Goal: Task Accomplishment & Management: Use online tool/utility

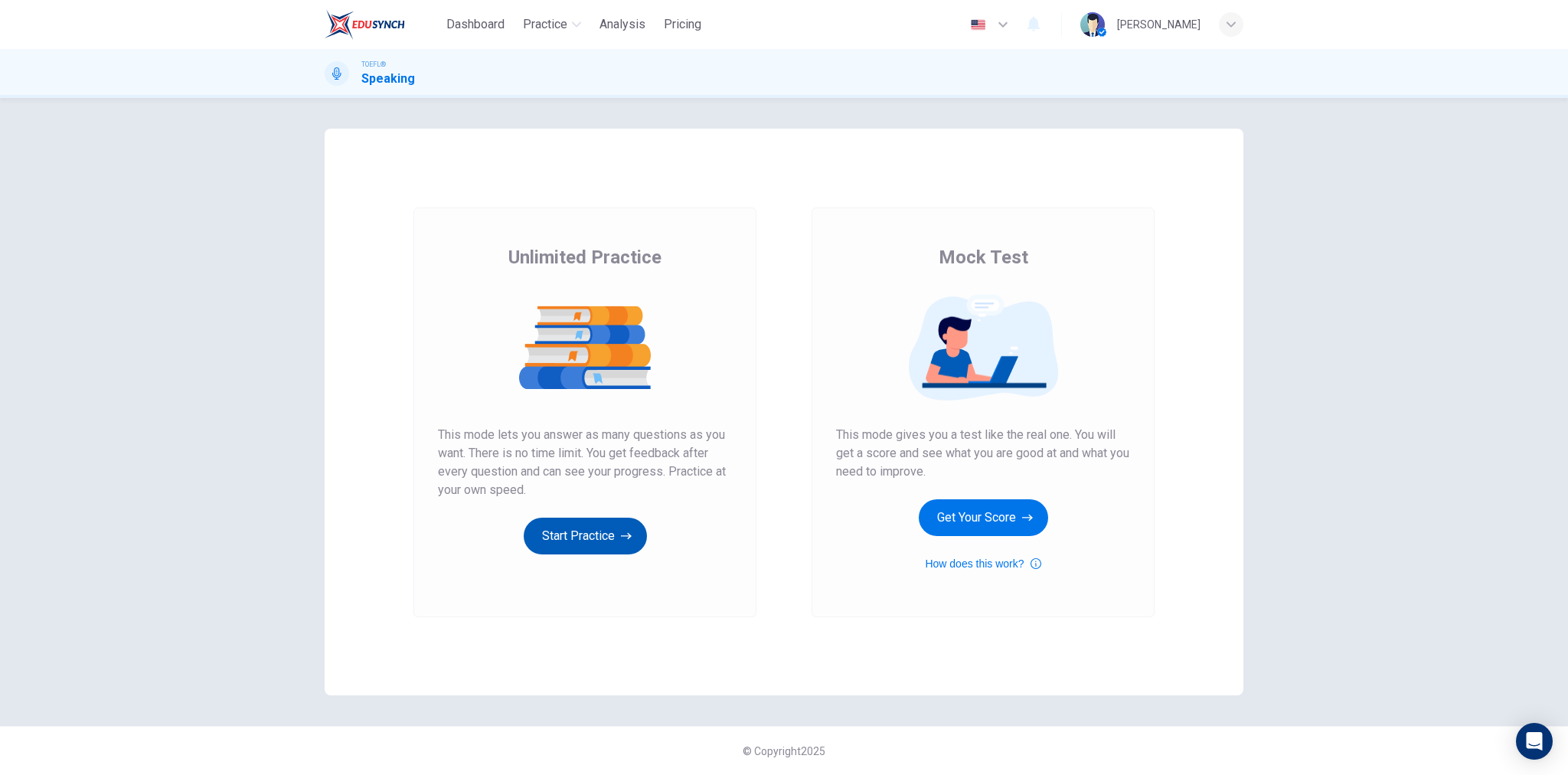
click at [597, 528] on button "Start Practice" at bounding box center [586, 536] width 124 height 37
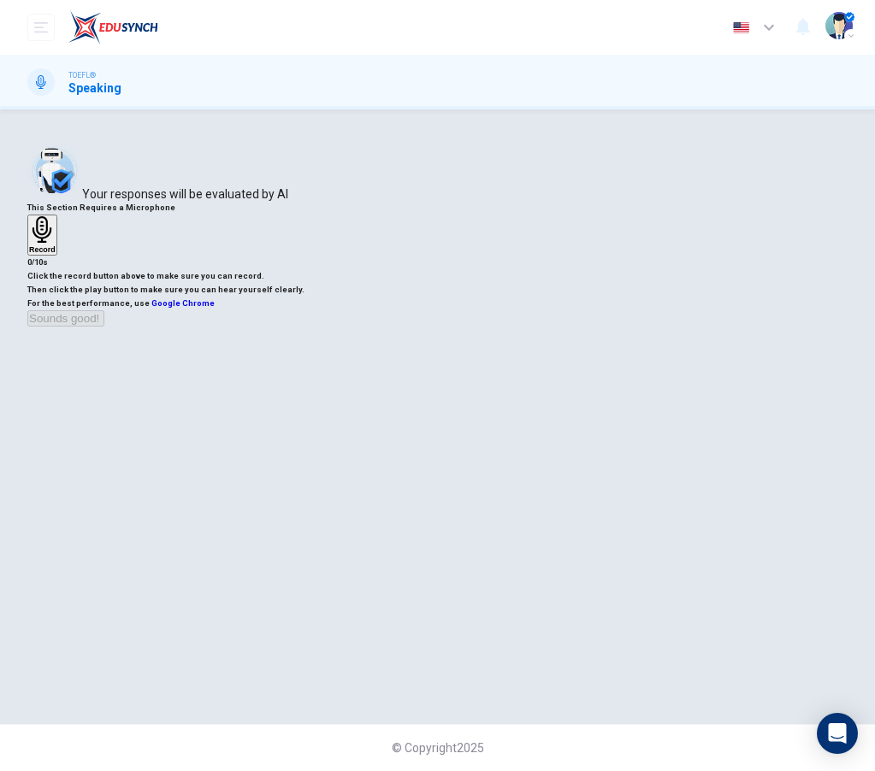
click at [56, 243] on icon "button" at bounding box center [42, 229] width 27 height 27
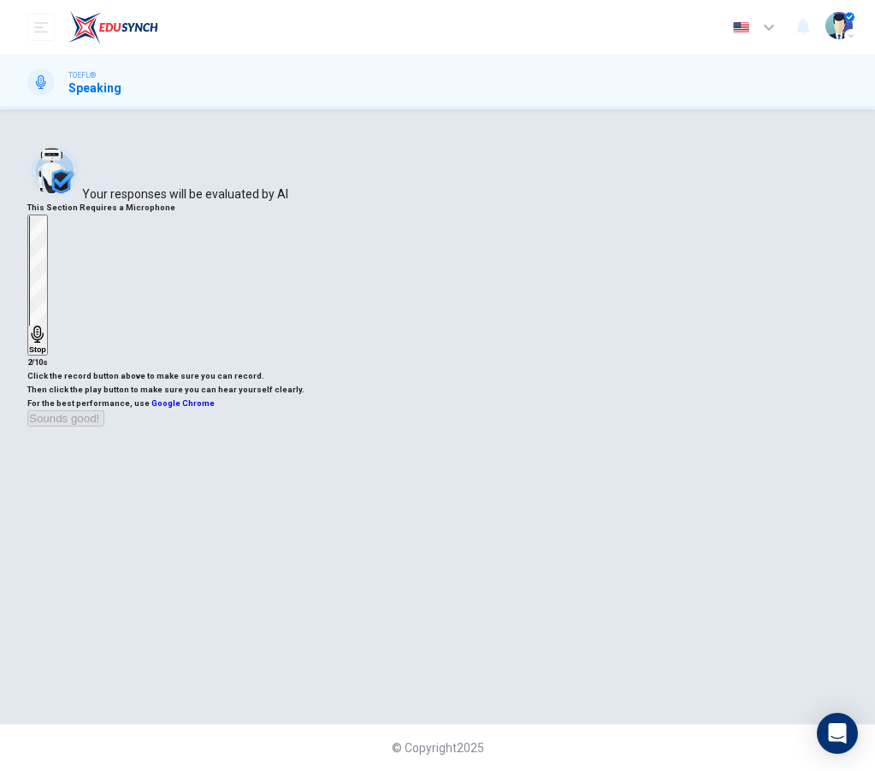
click at [46, 343] on icon "button" at bounding box center [37, 334] width 17 height 17
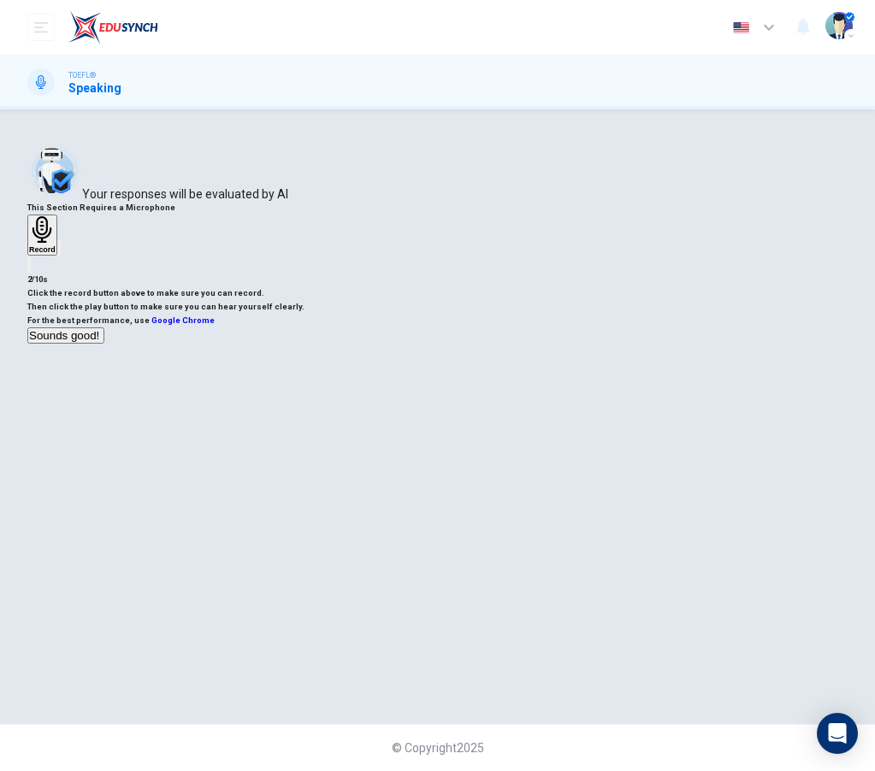
click at [59, 252] on icon "button" at bounding box center [59, 252] width 0 height 0
click at [104, 344] on button "Sounds good!" at bounding box center [65, 335] width 77 height 16
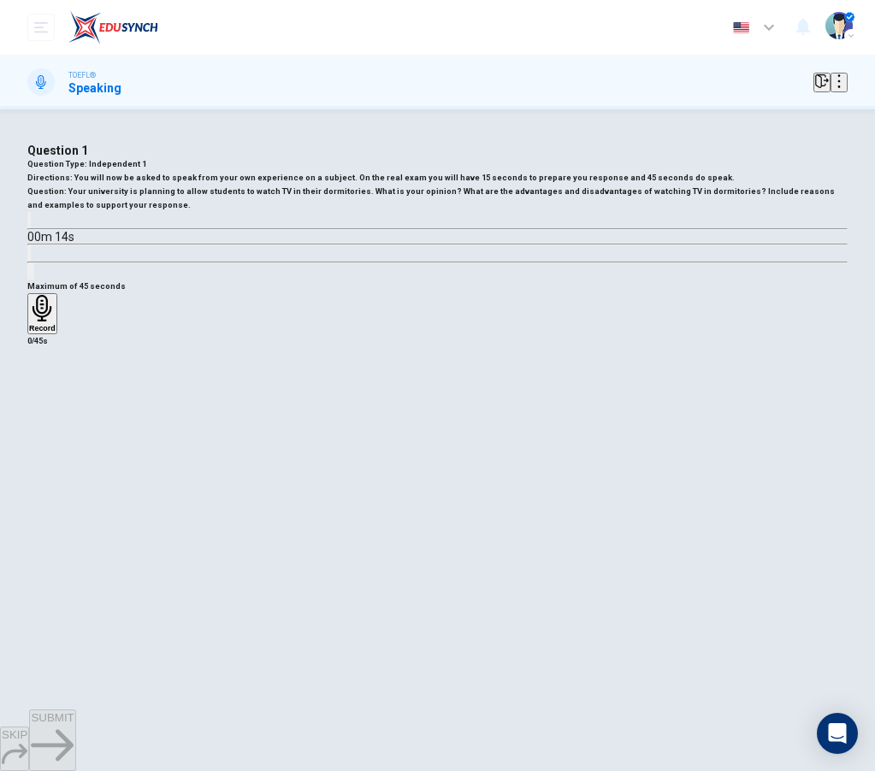
click at [461, 280] on div "Question 1 Question Type : Independent 1 Directions : You will now be asked to …" at bounding box center [437, 212] width 820 height 136
drag, startPoint x: 385, startPoint y: 733, endPoint x: 250, endPoint y: 668, distance: 150.3
click at [385, 733] on div "SKIP SUBMIT" at bounding box center [437, 741] width 875 height 62
click at [56, 333] on div "Record" at bounding box center [42, 314] width 27 height 38
click at [46, 433] on div "Stop" at bounding box center [37, 364] width 17 height 138
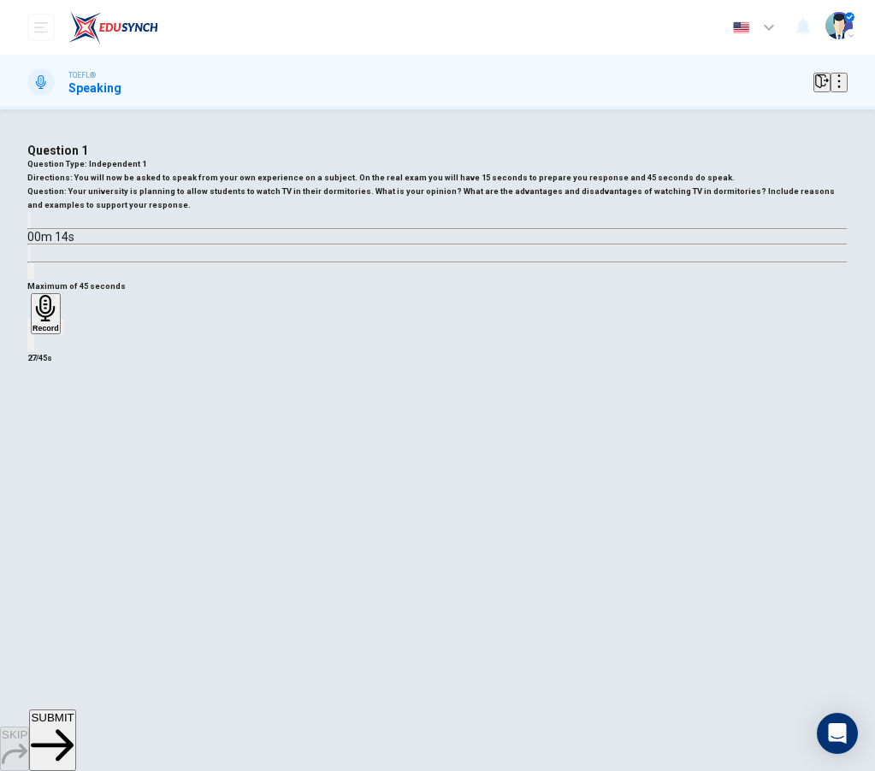
click at [29, 331] on icon "button" at bounding box center [29, 331] width 0 height 0
click at [56, 333] on h6 "Record" at bounding box center [42, 328] width 27 height 9
click at [46, 433] on h6 "Stop" at bounding box center [37, 428] width 17 height 9
click at [29, 333] on div "button" at bounding box center [29, 327] width 0 height 13
click at [56, 333] on h6 "Record" at bounding box center [42, 328] width 27 height 9
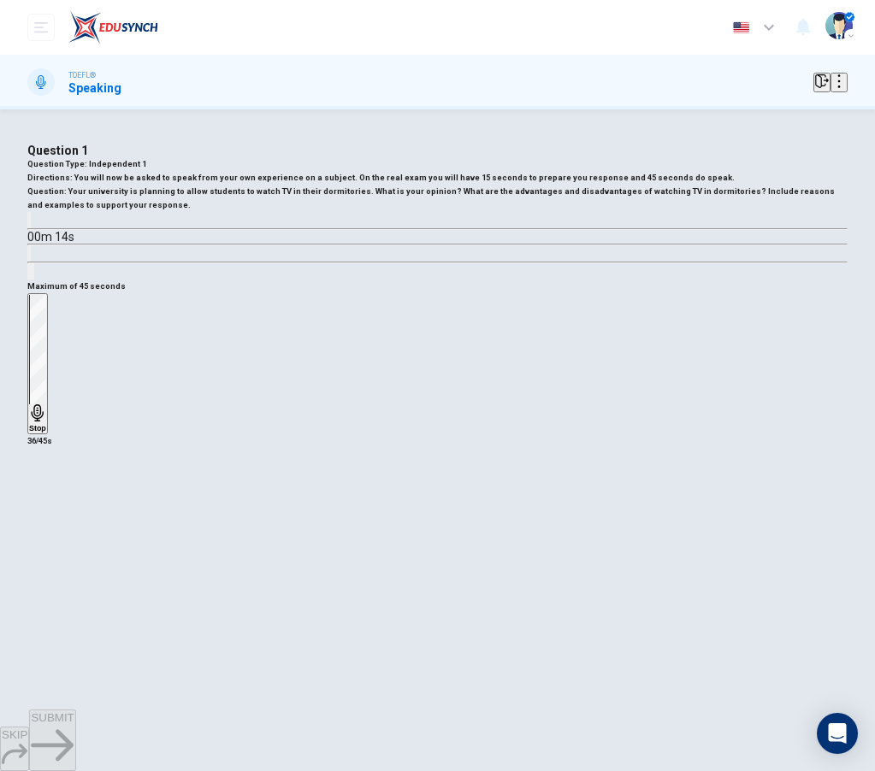
click at [46, 433] on div "Stop" at bounding box center [37, 364] width 17 height 138
click at [74, 737] on icon "button" at bounding box center [52, 745] width 43 height 32
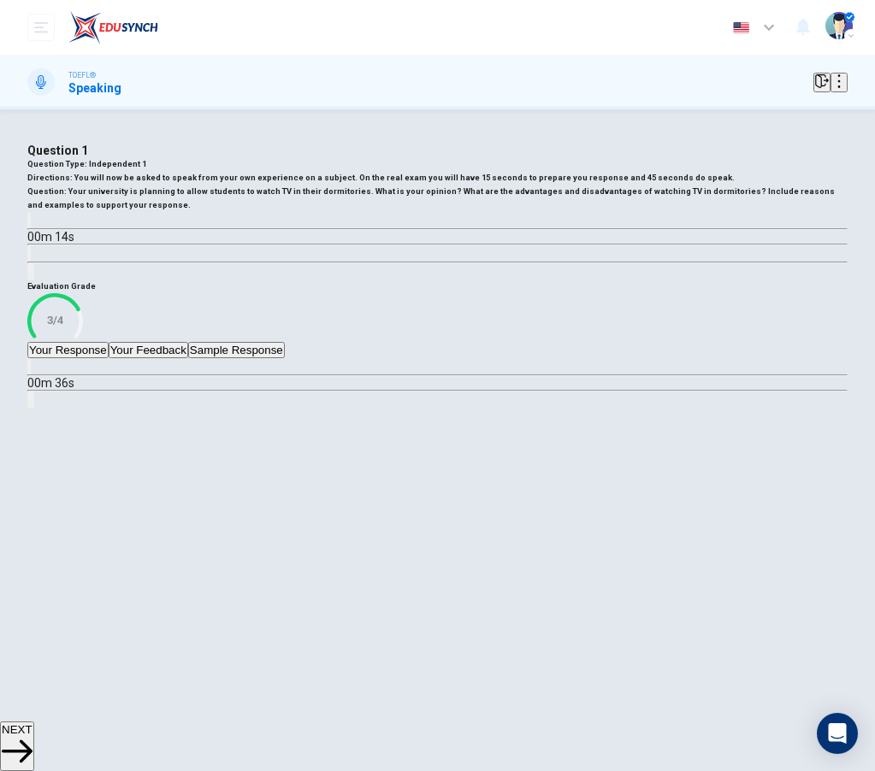
scroll to position [104, 0]
click at [32, 733] on span "NEXT" at bounding box center [17, 729] width 31 height 13
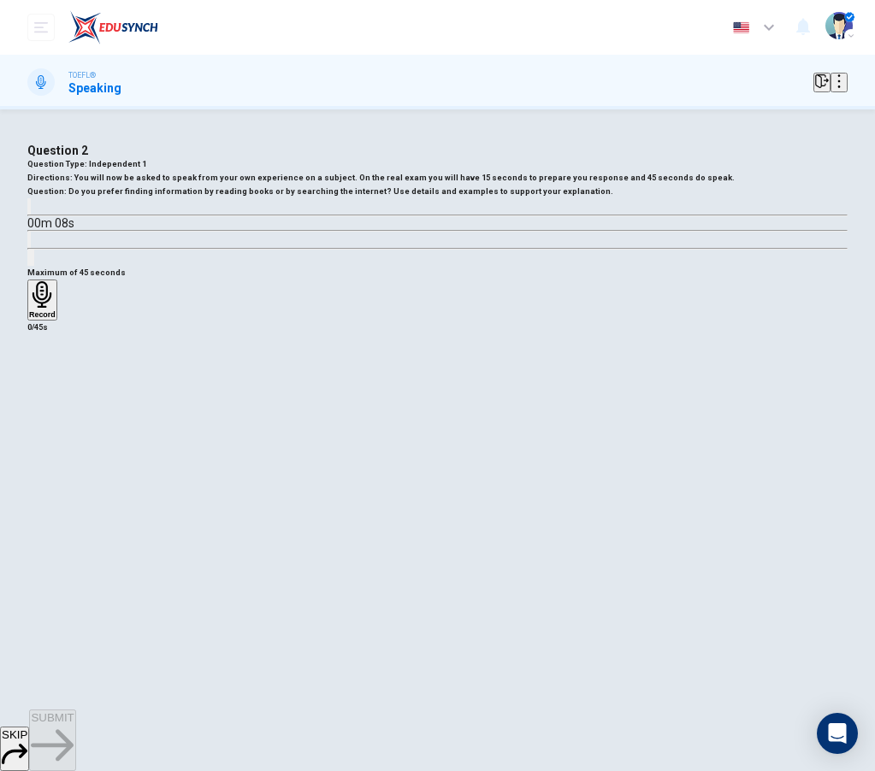
scroll to position [16, 0]
click at [51, 308] on icon "button" at bounding box center [41, 294] width 19 height 27
click at [46, 419] on h6 "Stop" at bounding box center [37, 414] width 17 height 9
click at [29, 317] on icon "button" at bounding box center [29, 317] width 0 height 0
click at [56, 308] on icon "button" at bounding box center [42, 294] width 27 height 27
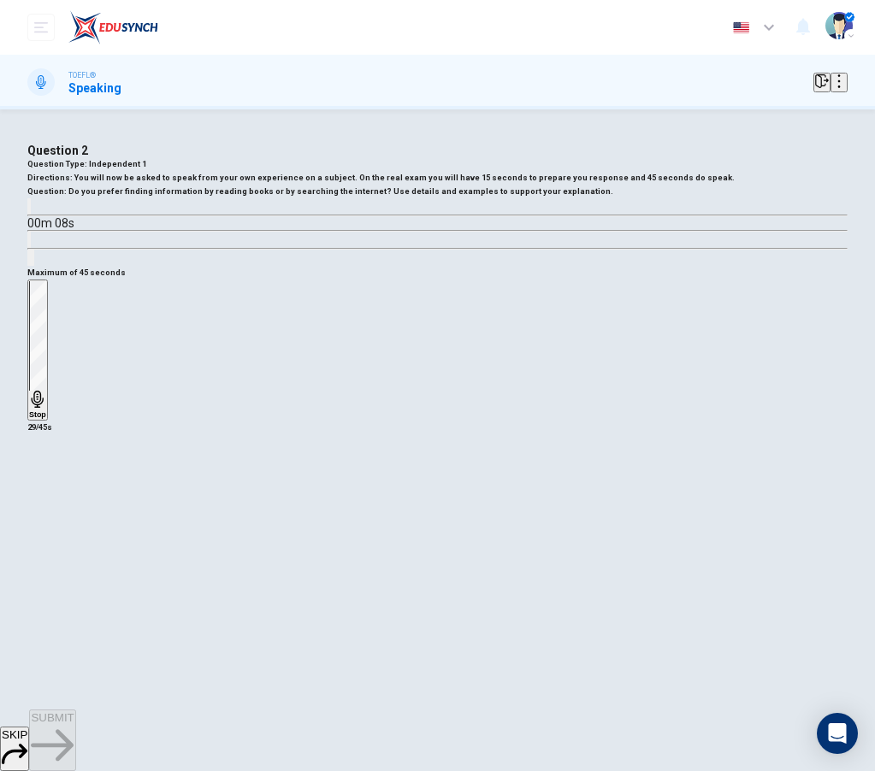
click at [46, 419] on div "Stop" at bounding box center [37, 350] width 17 height 138
click at [29, 317] on icon "button" at bounding box center [29, 317] width 0 height 0
click at [56, 308] on icon "button" at bounding box center [42, 294] width 27 height 27
click at [46, 408] on icon "button" at bounding box center [37, 399] width 17 height 17
click at [74, 724] on span "SUBMIT" at bounding box center [52, 717] width 43 height 13
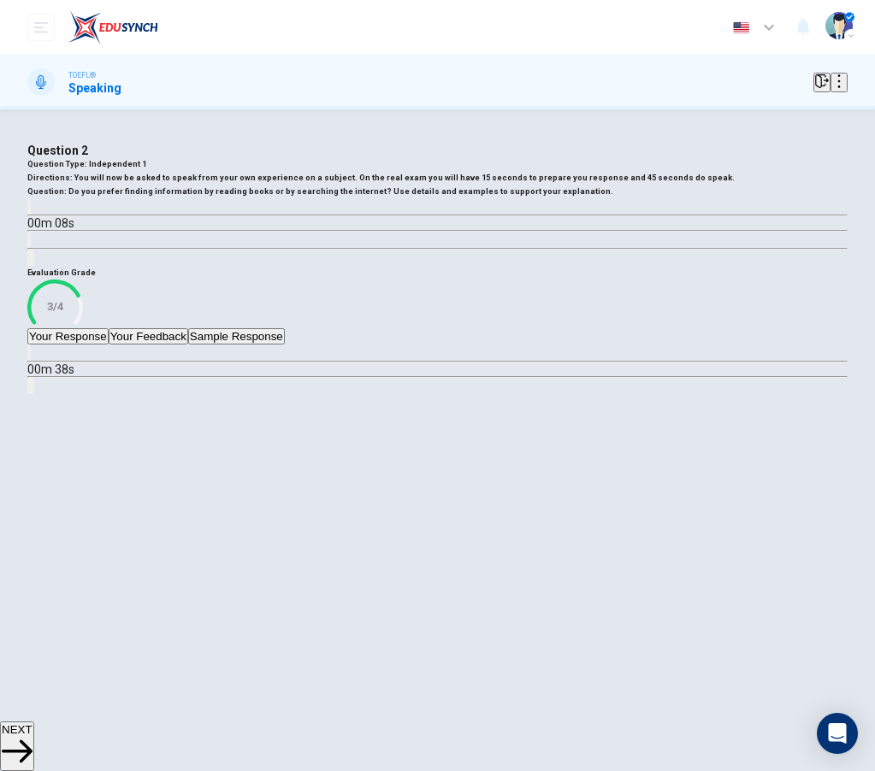
scroll to position [109, 0]
click at [188, 345] on button "Your Feedback" at bounding box center [149, 336] width 80 height 16
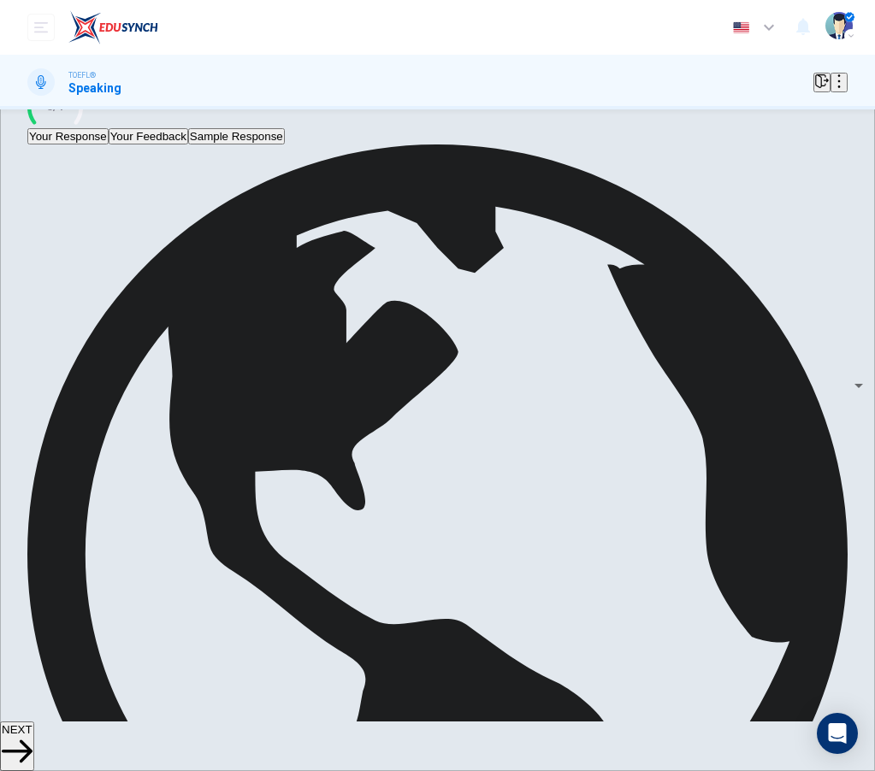
scroll to position [252, 0]
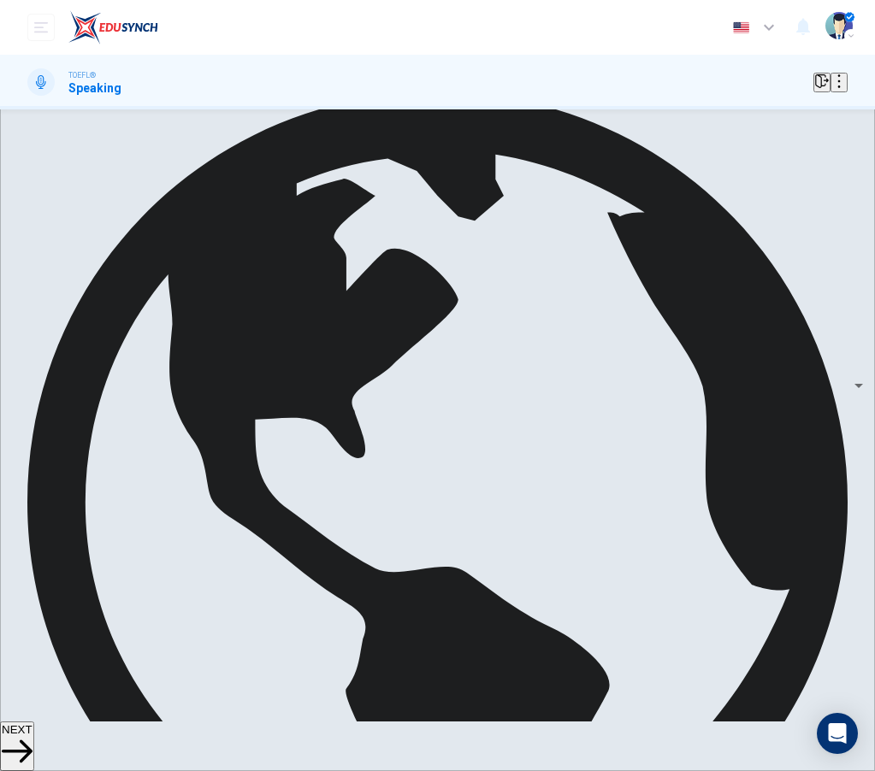
click at [32, 733] on span "NEXT" at bounding box center [17, 729] width 31 height 13
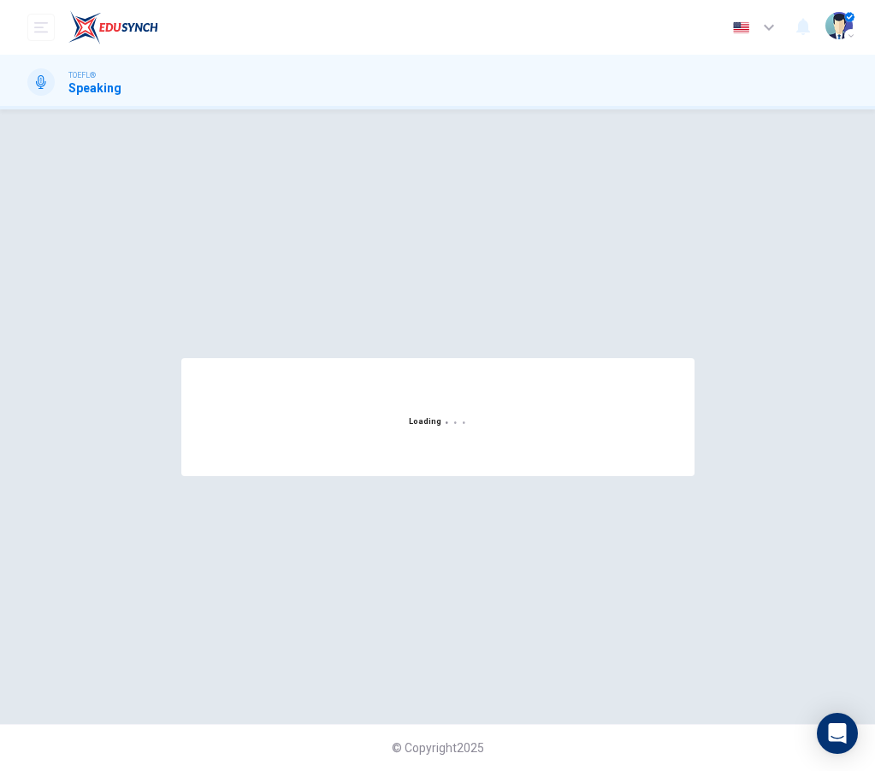
scroll to position [0, 0]
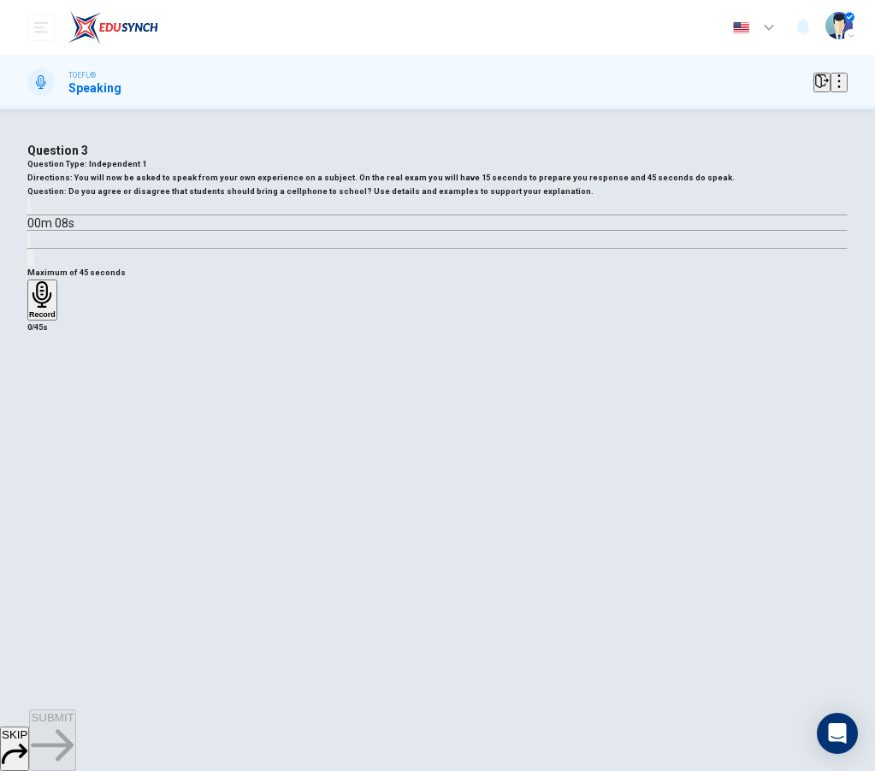
click at [51, 308] on icon "button" at bounding box center [41, 294] width 19 height 27
click at [46, 419] on div "Stop" at bounding box center [37, 350] width 17 height 138
click at [74, 724] on span "SUBMIT" at bounding box center [52, 717] width 43 height 13
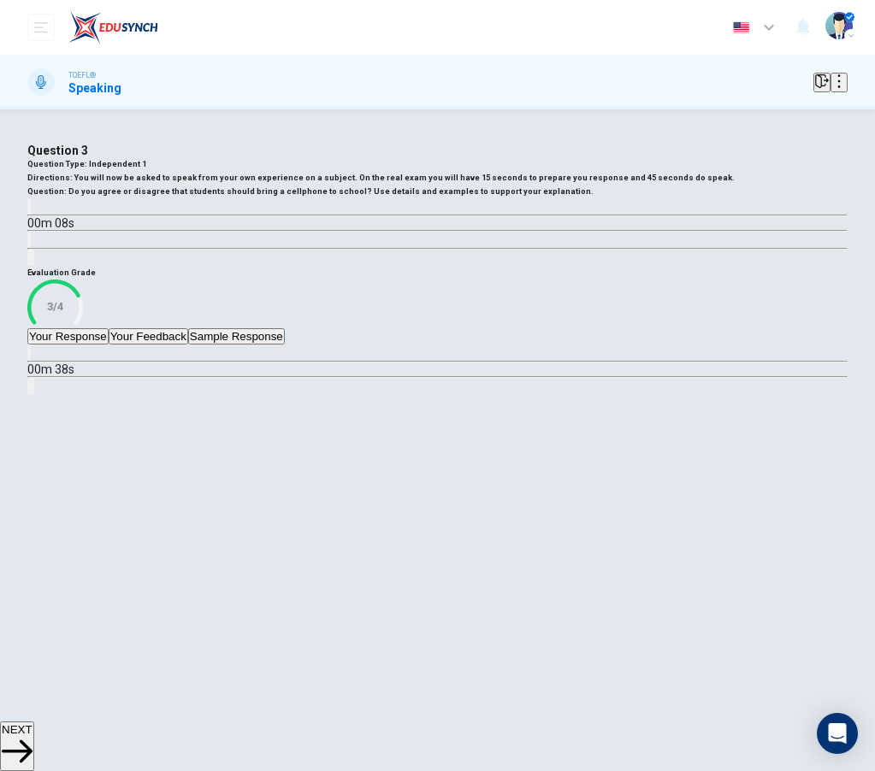
scroll to position [109, 0]
drag, startPoint x: 222, startPoint y: 525, endPoint x: 227, endPoint y: 515, distance: 10.3
click at [188, 345] on button "Your Feedback" at bounding box center [149, 336] width 80 height 16
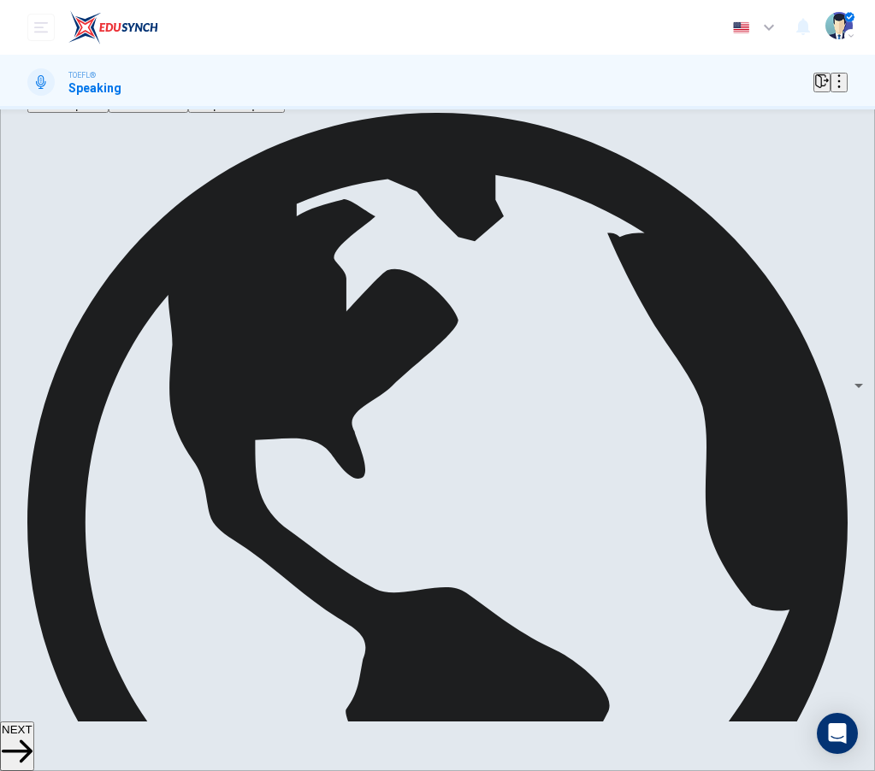
scroll to position [227, 0]
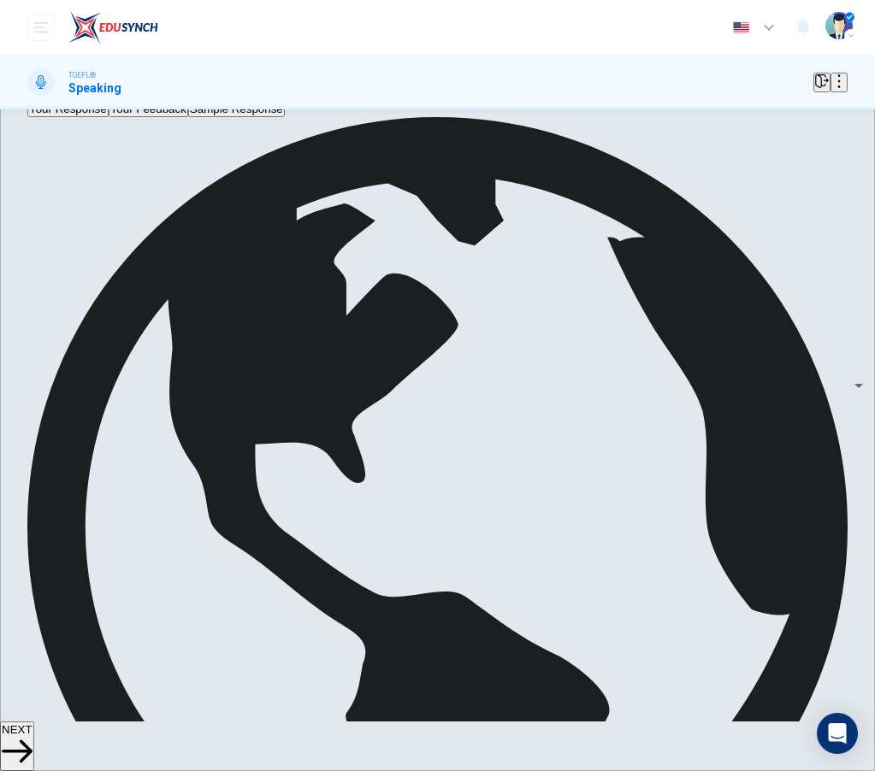
click at [32, 736] on span "NEXT" at bounding box center [17, 729] width 31 height 13
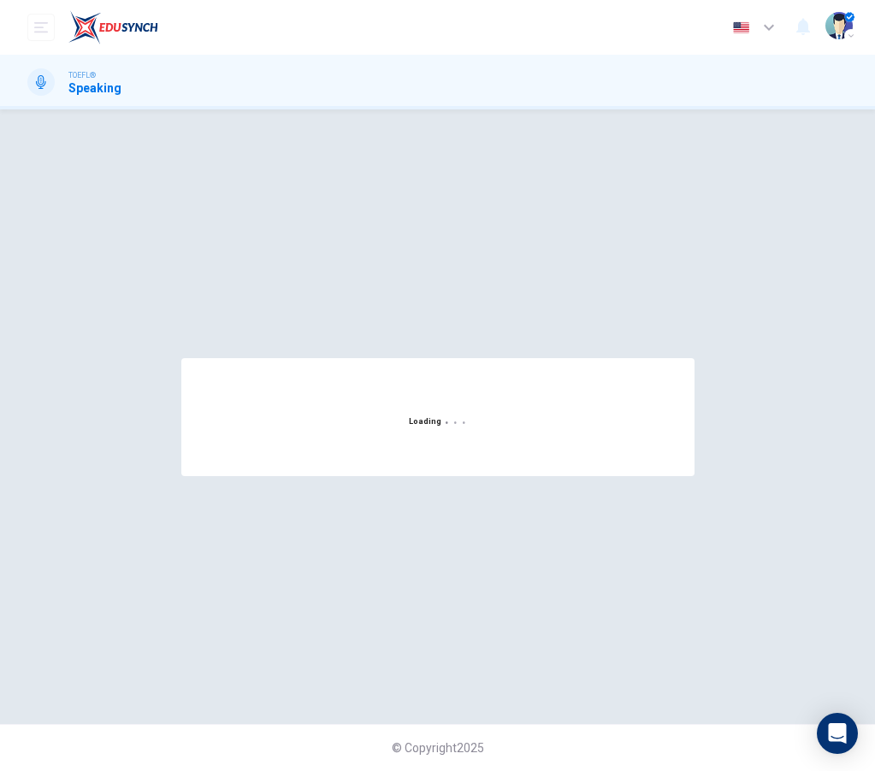
scroll to position [0, 0]
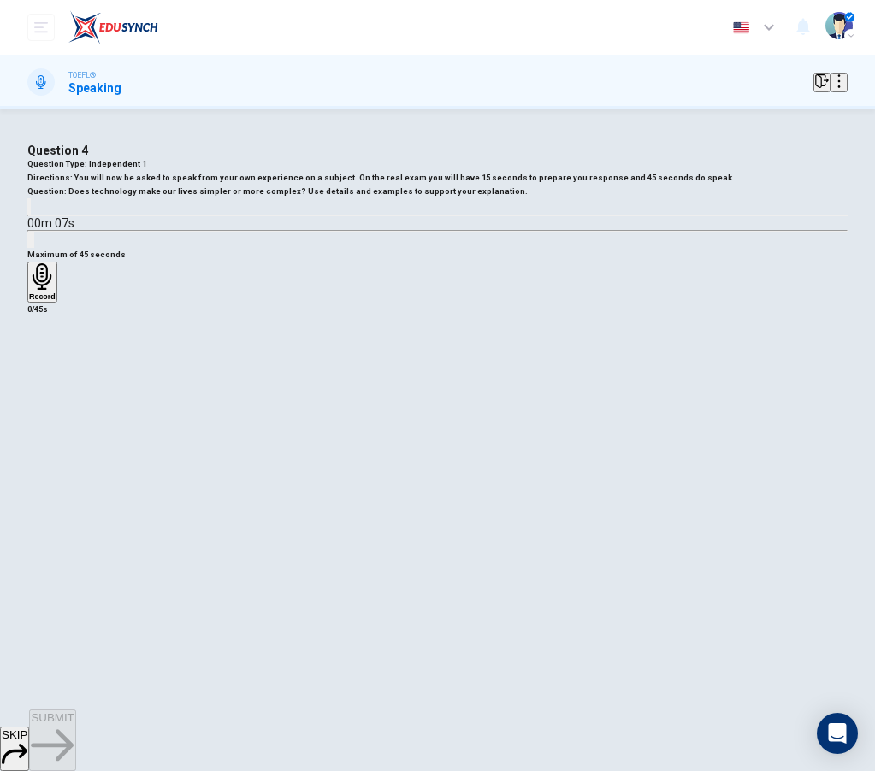
click at [190, 316] on div "Maximum of 45 seconds Record 0/45s" at bounding box center [437, 282] width 820 height 68
click at [56, 301] on div "Record" at bounding box center [42, 282] width 27 height 38
click at [46, 401] on h6 "Stop" at bounding box center [37, 396] width 17 height 9
click at [75, 734] on button "SUBMIT" at bounding box center [52, 741] width 46 height 62
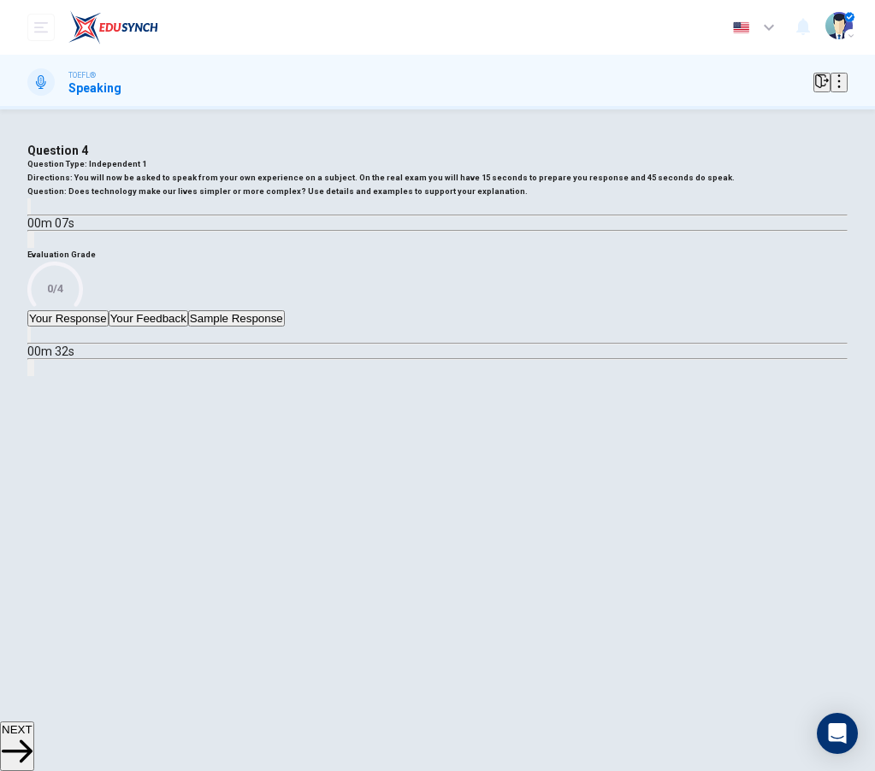
scroll to position [88, 0]
click at [188, 327] on button "Your Feedback" at bounding box center [149, 318] width 80 height 16
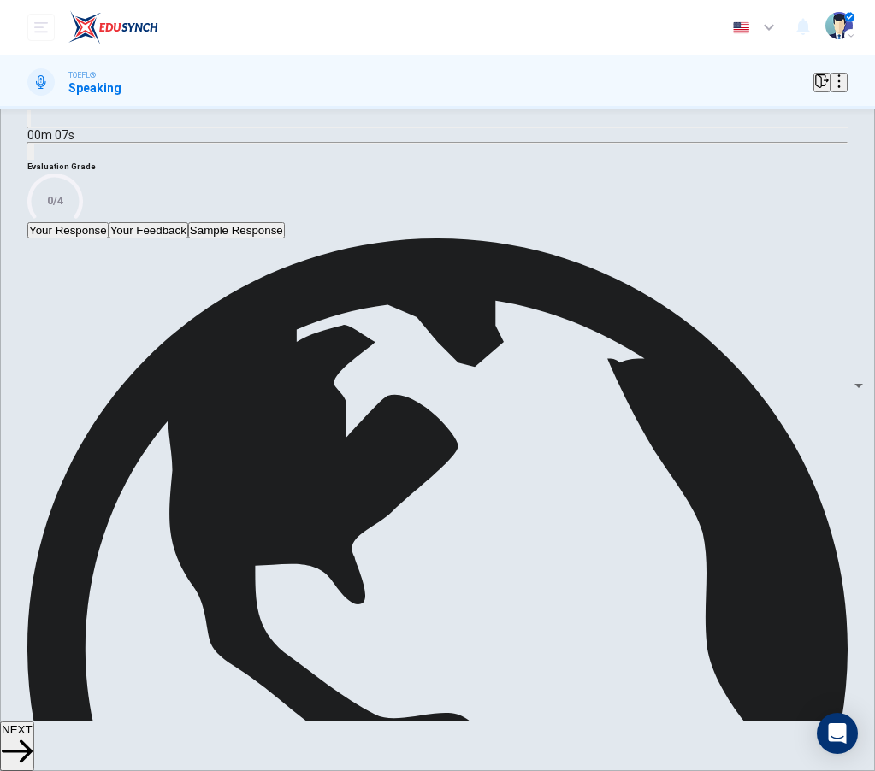
scroll to position [93, 0]
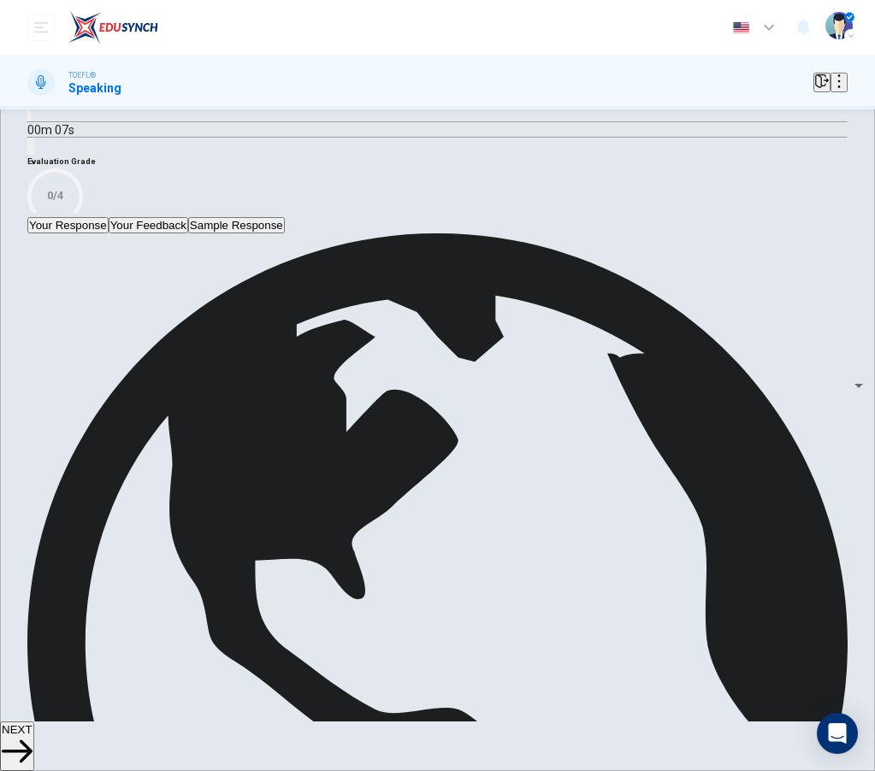
click at [32, 736] on icon "button" at bounding box center [17, 751] width 31 height 31
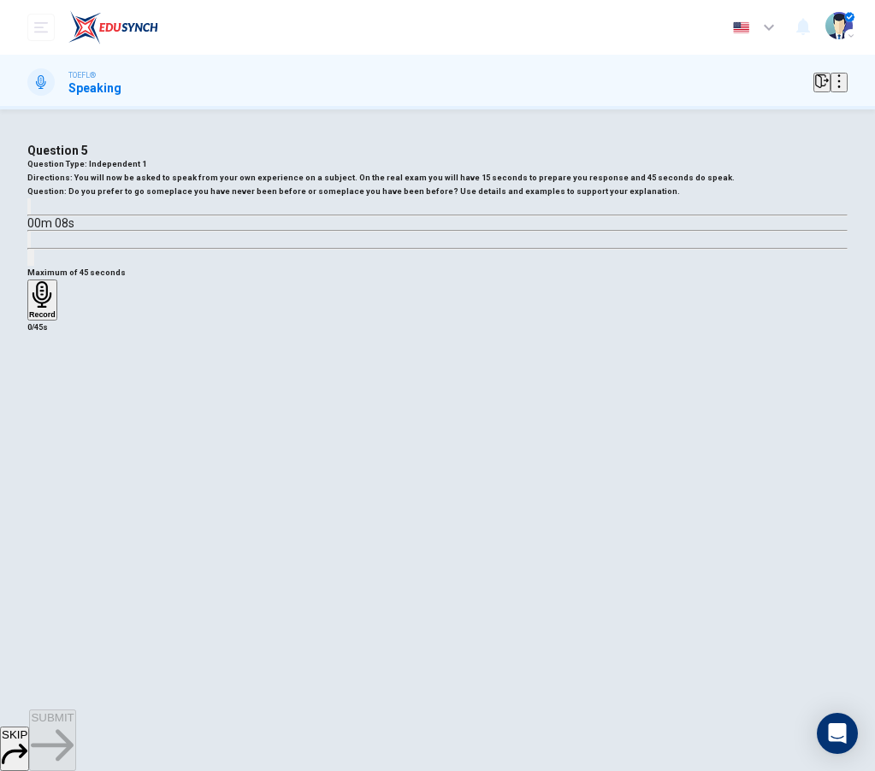
scroll to position [16, 0]
click at [29, 210] on icon "button" at bounding box center [29, 210] width 0 height 0
type input "0"
click at [56, 308] on icon "button" at bounding box center [42, 294] width 27 height 27
click at [46, 419] on h6 "Stop" at bounding box center [37, 414] width 17 height 9
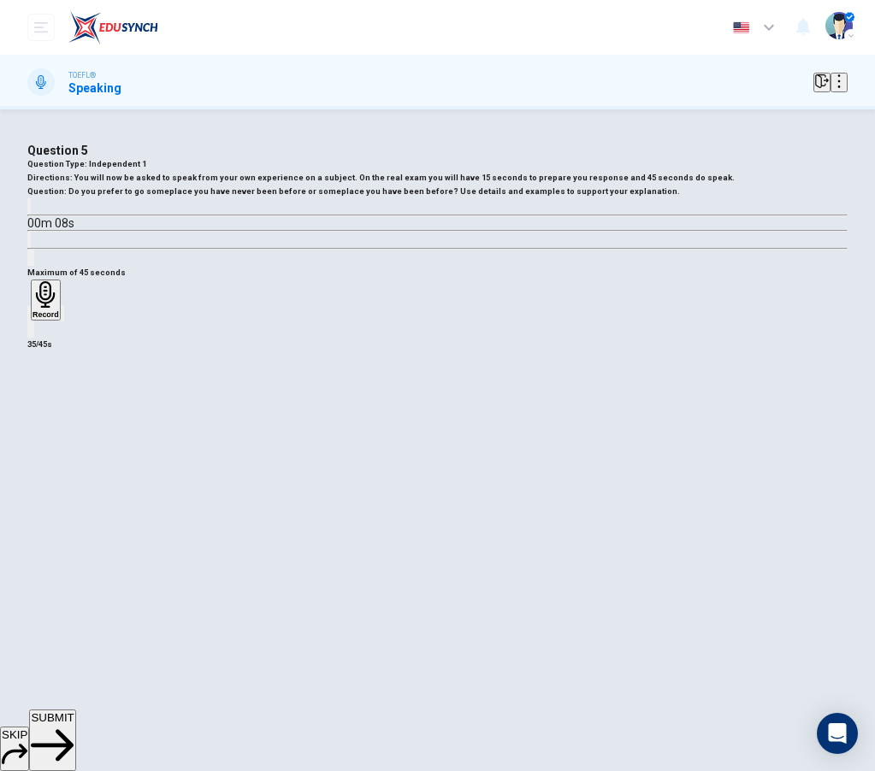
click at [74, 724] on span "SUBMIT" at bounding box center [52, 717] width 43 height 13
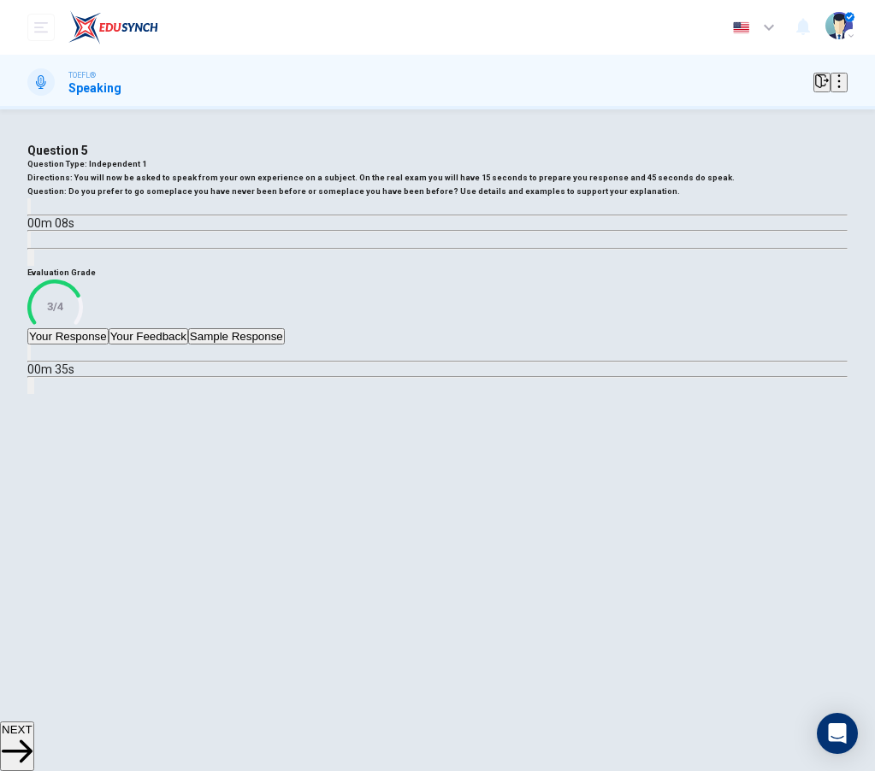
scroll to position [98, 0]
click at [188, 345] on button "Your Feedback" at bounding box center [149, 336] width 80 height 16
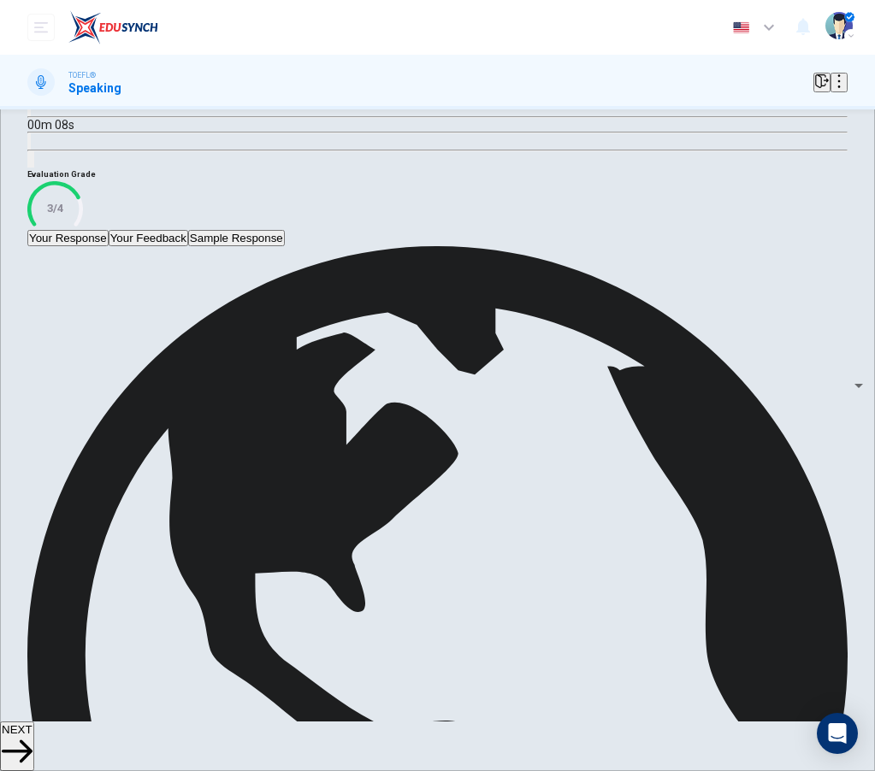
scroll to position [232, 0]
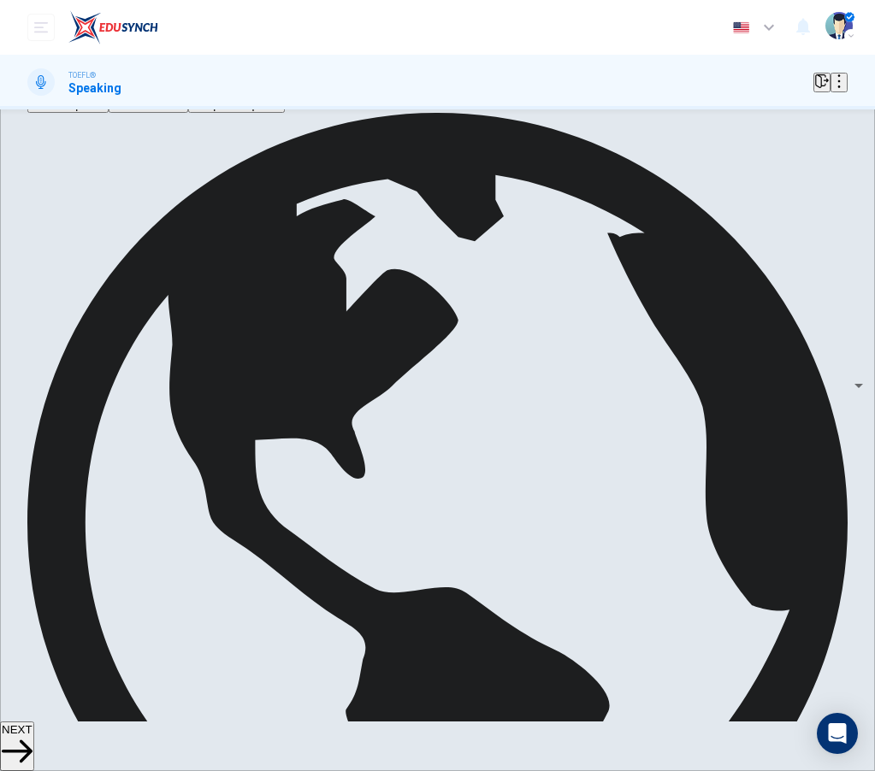
click at [34, 739] on button "NEXT" at bounding box center [17, 747] width 34 height 50
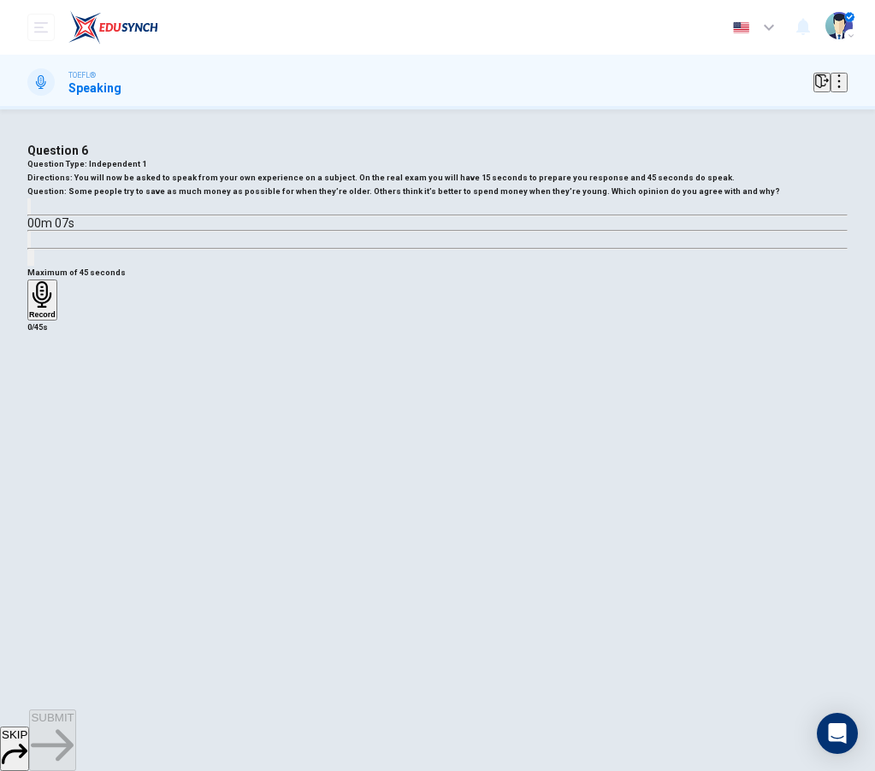
drag, startPoint x: 80, startPoint y: 391, endPoint x: 95, endPoint y: 395, distance: 15.1
click at [29, 210] on icon "button" at bounding box center [29, 210] width 0 height 0
type input "0"
click at [56, 319] on h6 "Record" at bounding box center [42, 314] width 27 height 9
click at [46, 419] on div "Stop" at bounding box center [37, 350] width 17 height 138
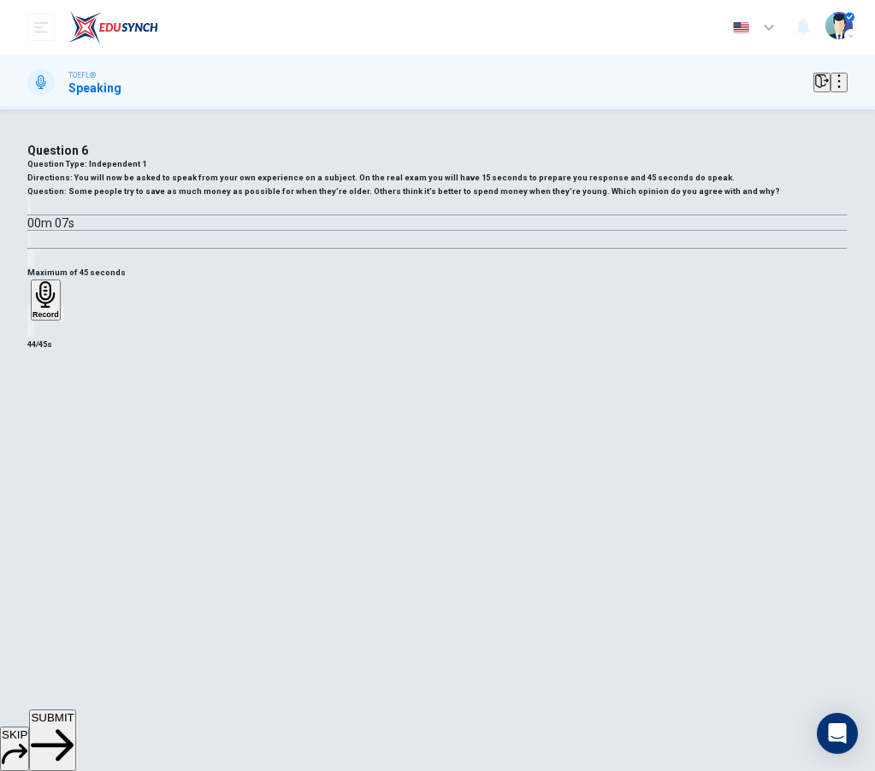
click at [74, 724] on span "SUBMIT" at bounding box center [52, 717] width 43 height 13
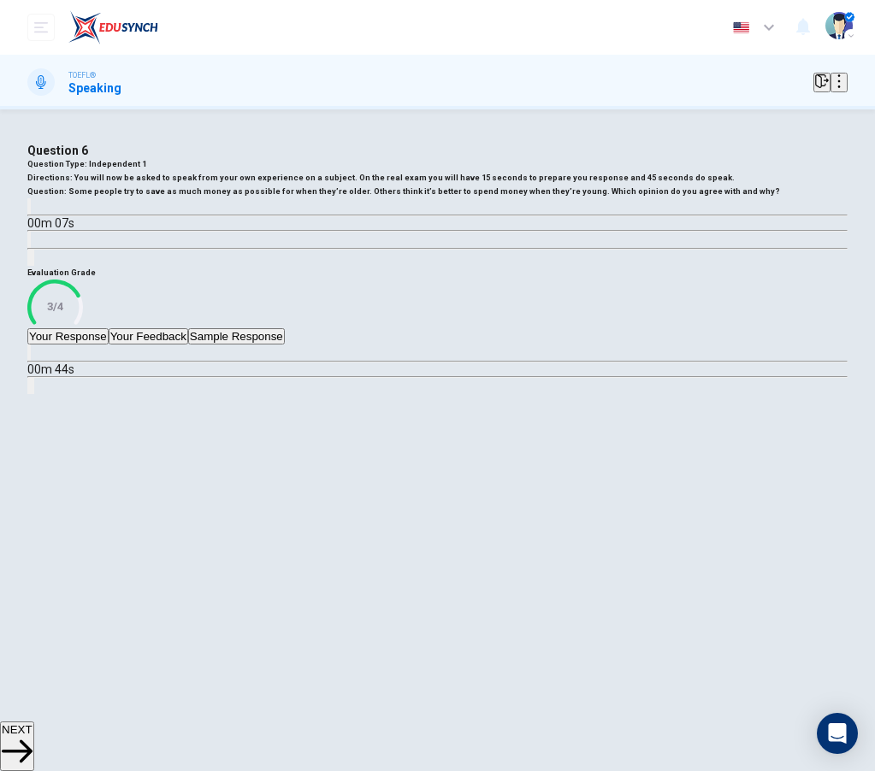
scroll to position [109, 0]
click at [32, 736] on span "NEXT" at bounding box center [17, 729] width 31 height 13
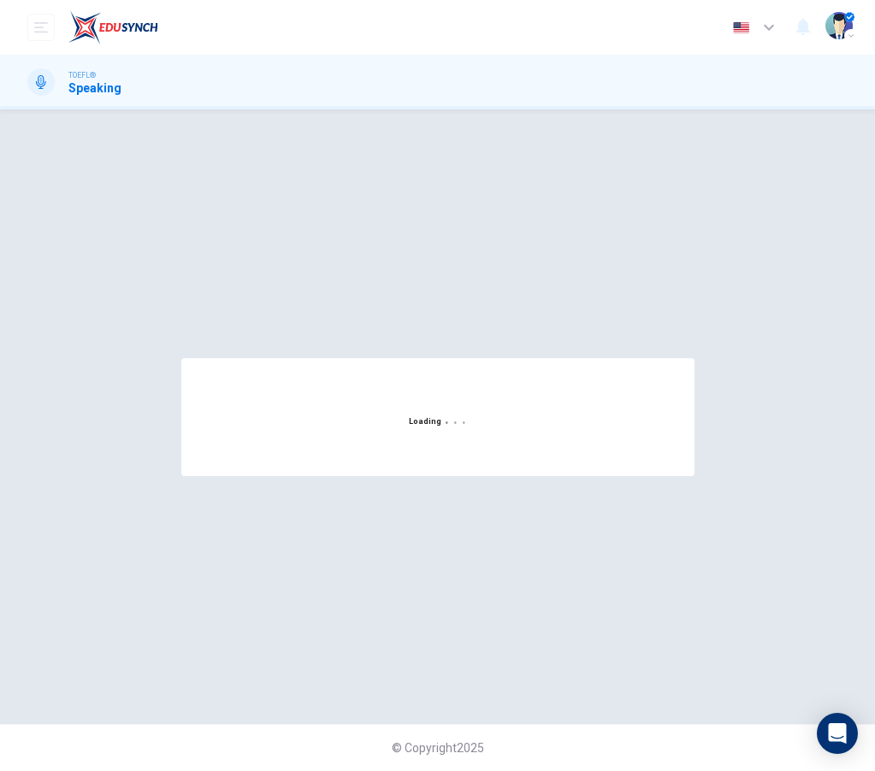
scroll to position [0, 0]
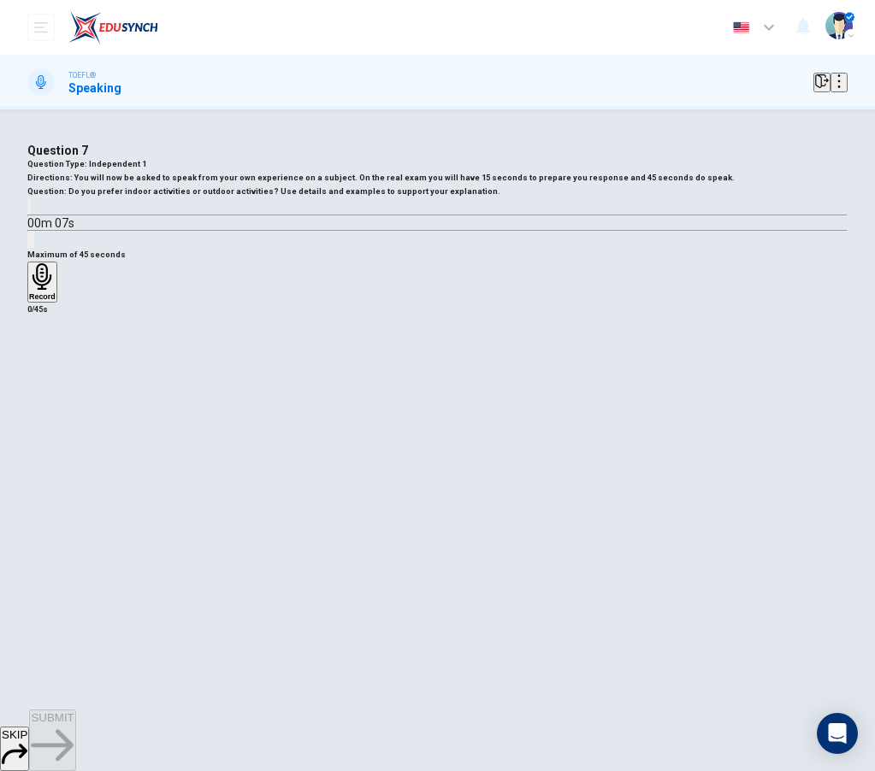
click at [29, 210] on icon "button" at bounding box center [29, 210] width 0 height 0
type input "0"
click at [56, 290] on icon "button" at bounding box center [42, 276] width 27 height 27
click at [43, 390] on icon "button" at bounding box center [37, 381] width 12 height 17
click at [74, 724] on span "SUBMIT" at bounding box center [52, 717] width 43 height 13
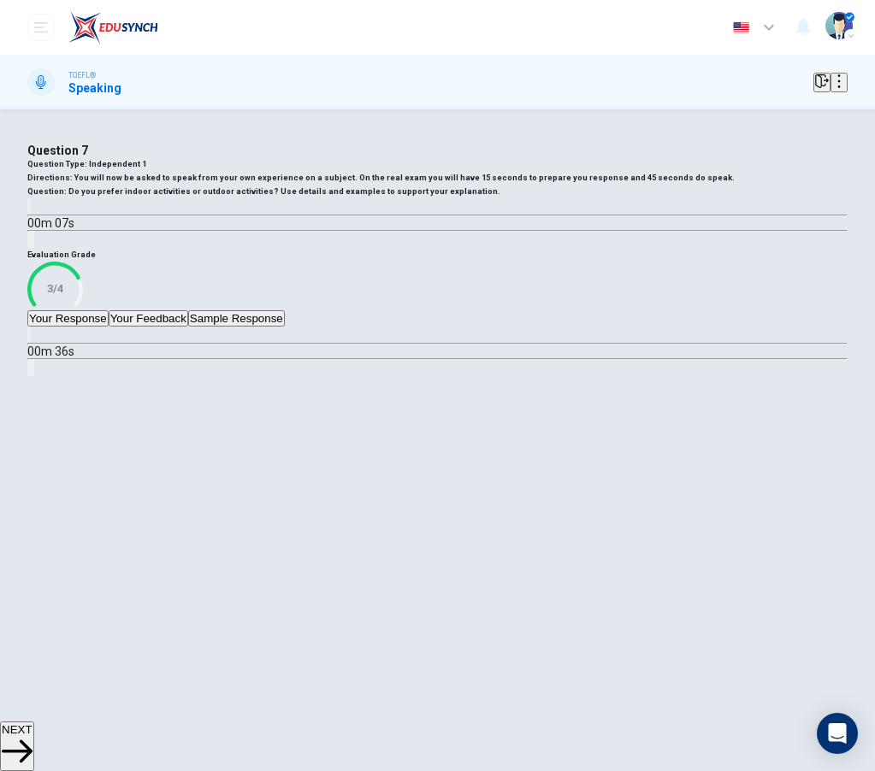
click at [34, 735] on button "NEXT" at bounding box center [17, 747] width 34 height 50
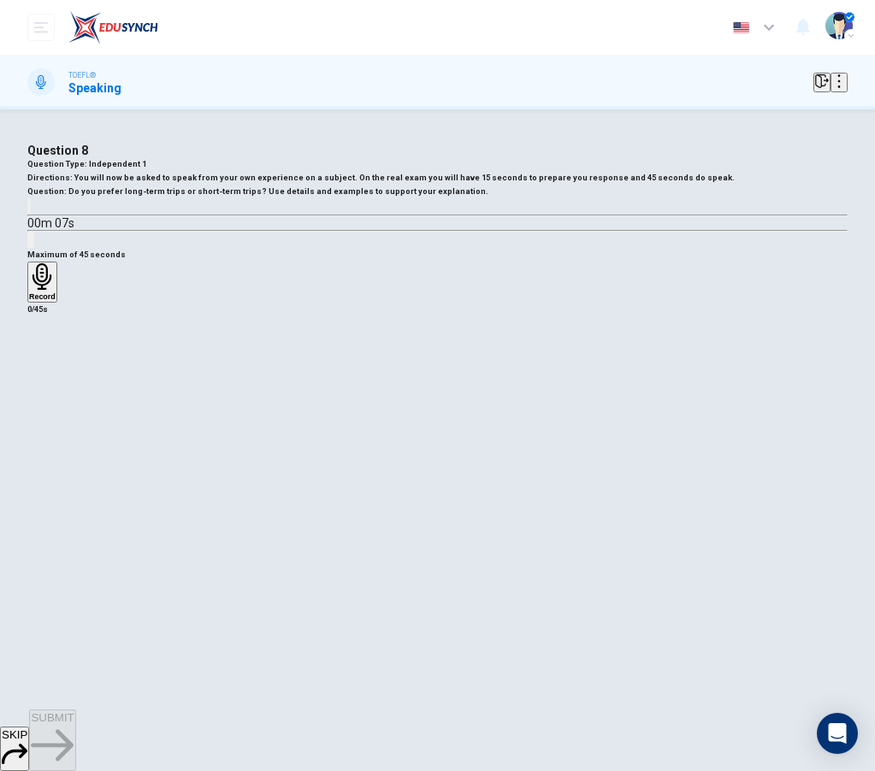
click at [29, 210] on icon "button" at bounding box center [29, 210] width 0 height 0
type input "0"
click at [56, 301] on div "Record" at bounding box center [42, 282] width 27 height 38
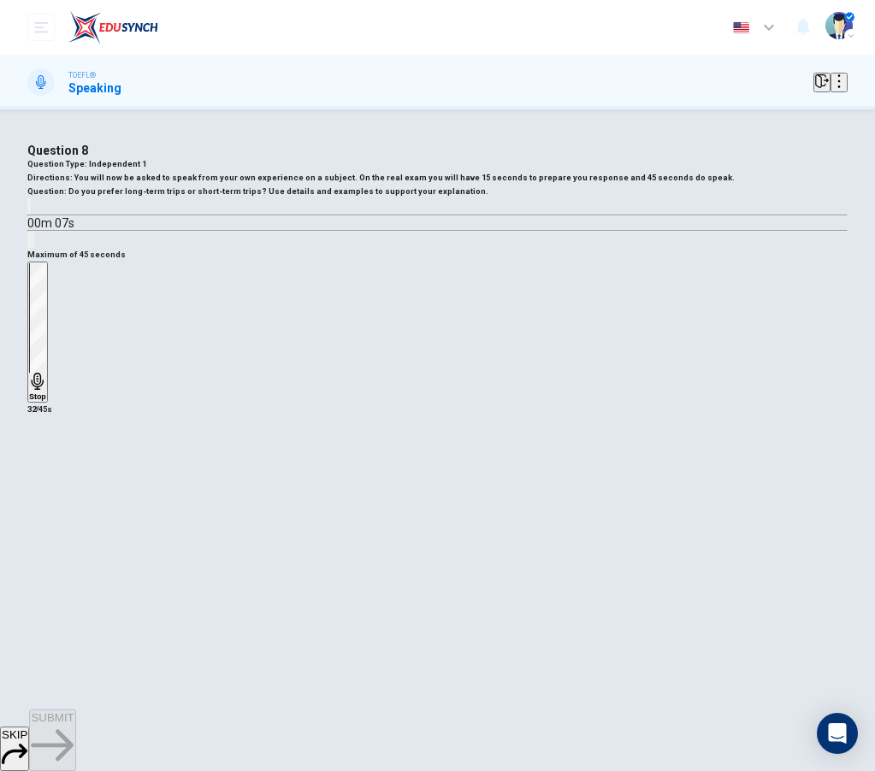
click at [46, 390] on icon "button" at bounding box center [37, 381] width 17 height 17
click at [75, 739] on button "SUBMIT" at bounding box center [52, 741] width 46 height 62
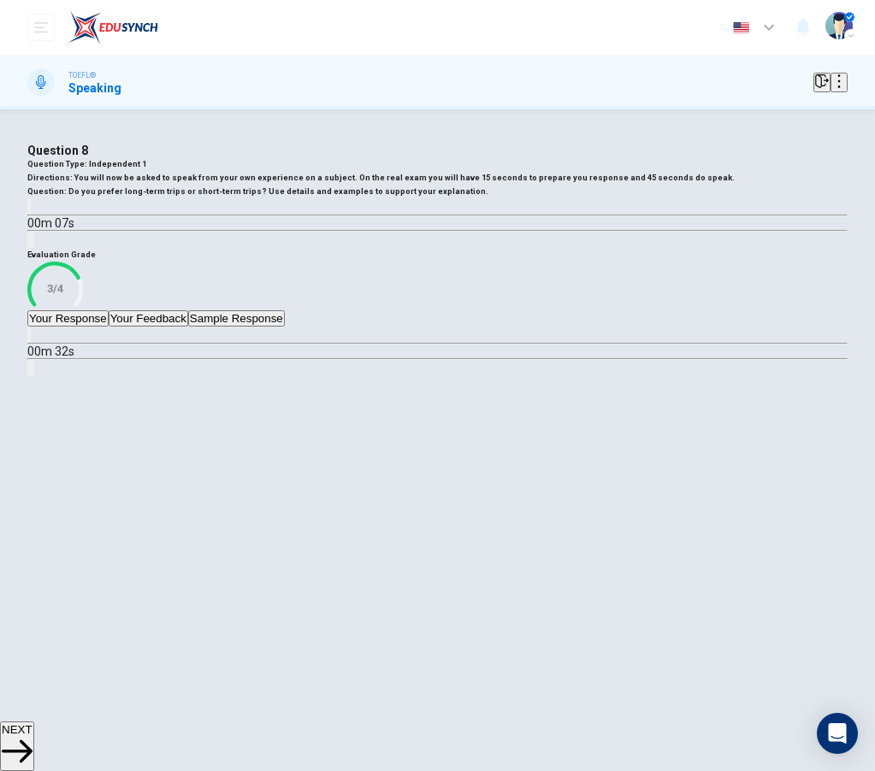
click at [34, 733] on button "NEXT" at bounding box center [17, 747] width 34 height 50
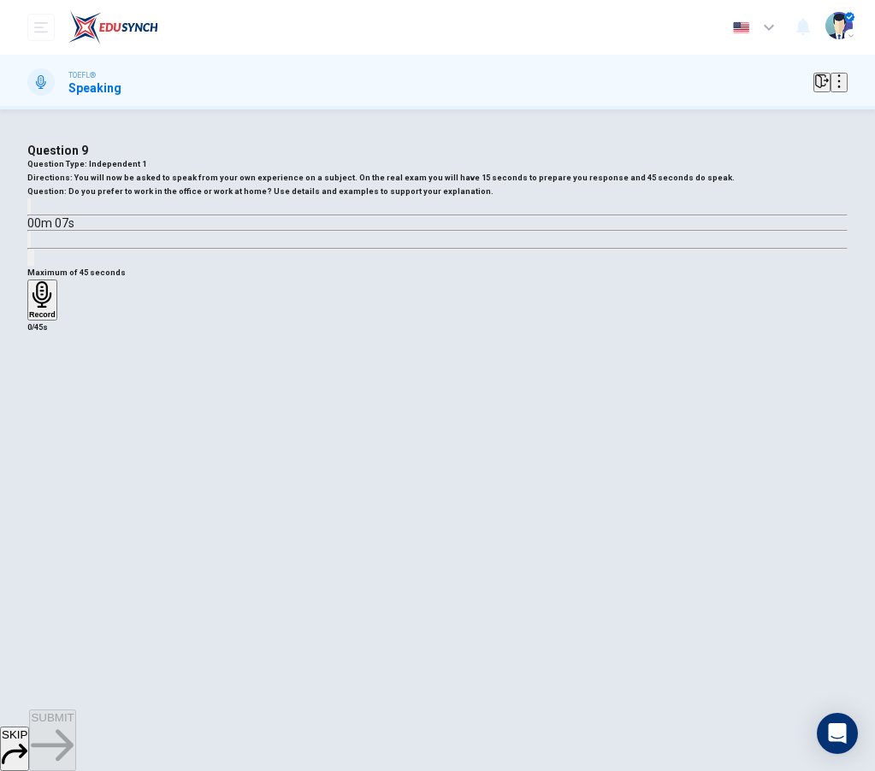
click at [29, 210] on icon "button" at bounding box center [29, 210] width 0 height 0
type input "0"
drag, startPoint x: 457, startPoint y: 543, endPoint x: 365, endPoint y: 529, distance: 92.5
click at [56, 319] on div "Record" at bounding box center [42, 300] width 27 height 38
click at [46, 419] on div "Stop" at bounding box center [37, 350] width 17 height 138
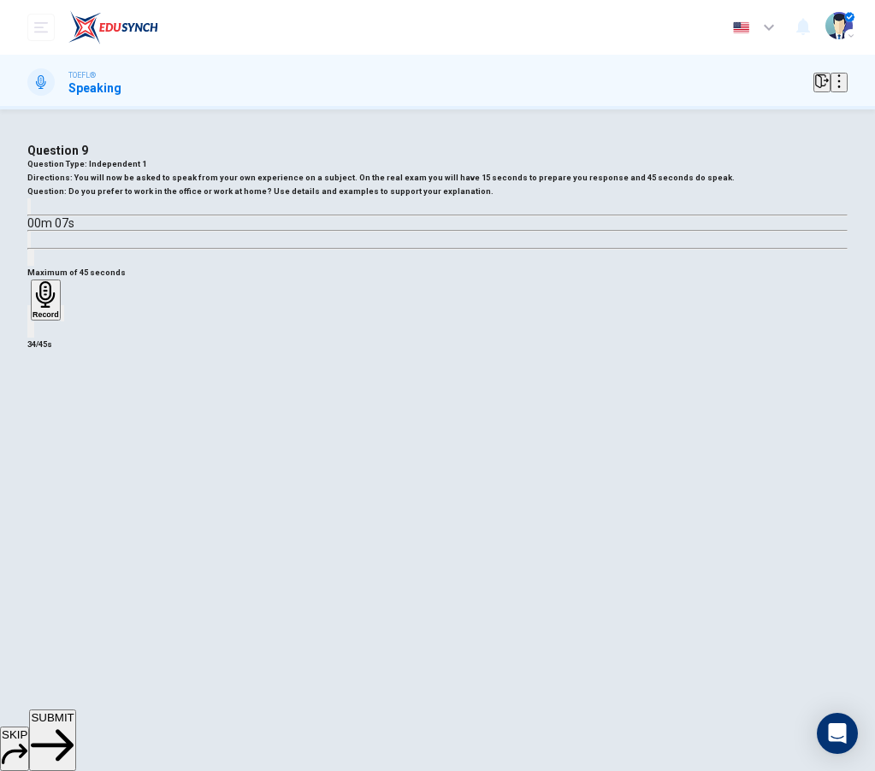
click at [74, 724] on span "SUBMIT" at bounding box center [52, 717] width 43 height 13
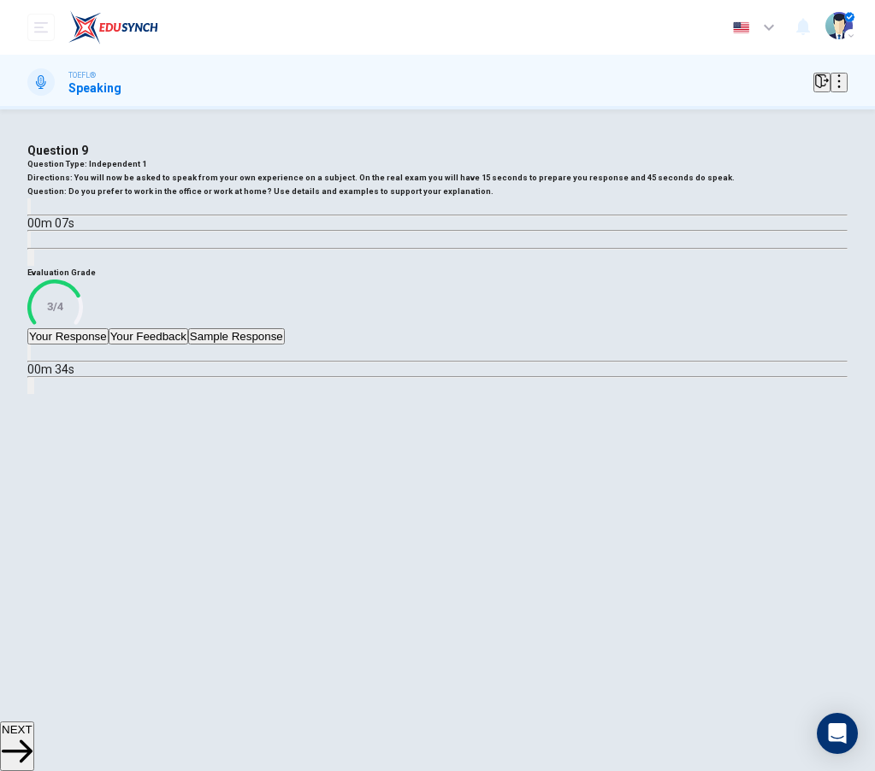
click at [32, 736] on span "NEXT" at bounding box center [17, 729] width 31 height 13
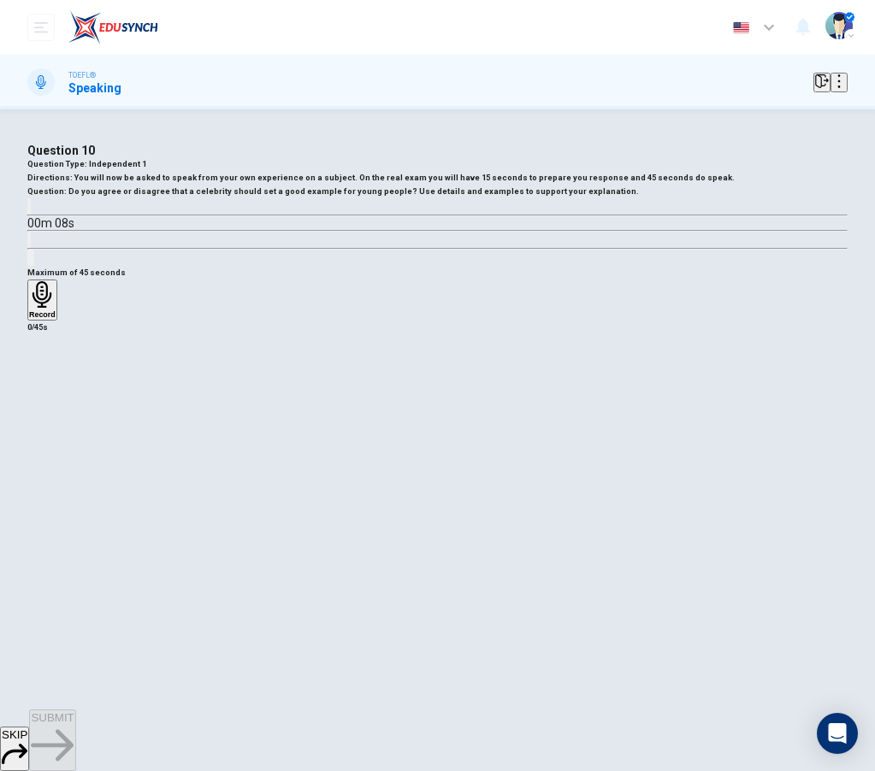
click at [49, 231] on icon "button" at bounding box center [40, 220] width 18 height 21
type input "0"
click at [51, 308] on icon "button" at bounding box center [41, 294] width 19 height 27
drag, startPoint x: 461, startPoint y: 568, endPoint x: 445, endPoint y: 574, distance: 16.5
click at [46, 419] on div "Stop" at bounding box center [37, 350] width 17 height 138
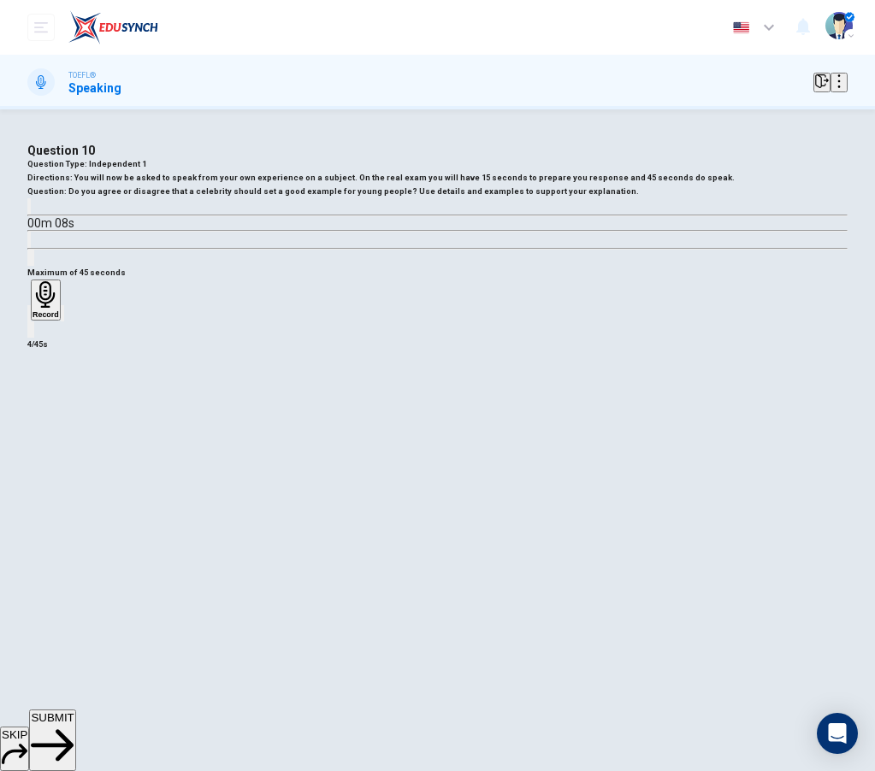
drag, startPoint x: 360, startPoint y: 600, endPoint x: 374, endPoint y: 597, distance: 14.1
click at [46, 334] on icon "button" at bounding box center [39, 328] width 14 height 14
click at [56, 308] on icon "button" at bounding box center [42, 294] width 27 height 27
click at [46, 419] on h6 "Stop" at bounding box center [37, 414] width 17 height 9
click at [29, 317] on icon "button" at bounding box center [29, 317] width 0 height 0
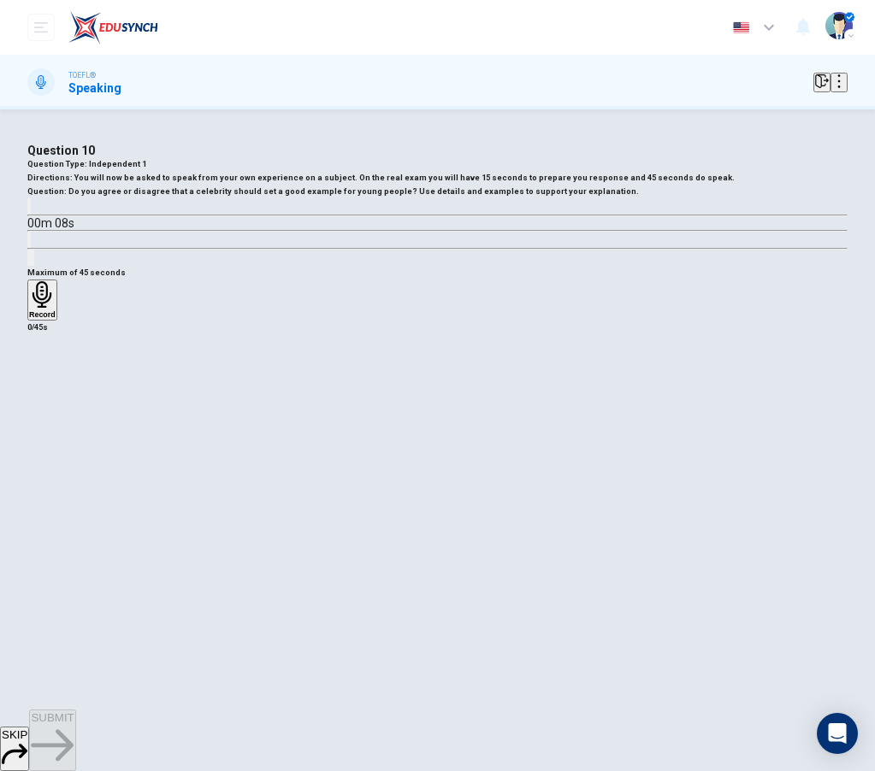
click at [56, 308] on icon "button" at bounding box center [42, 294] width 27 height 27
click at [74, 724] on span "SUBMIT" at bounding box center [52, 717] width 43 height 13
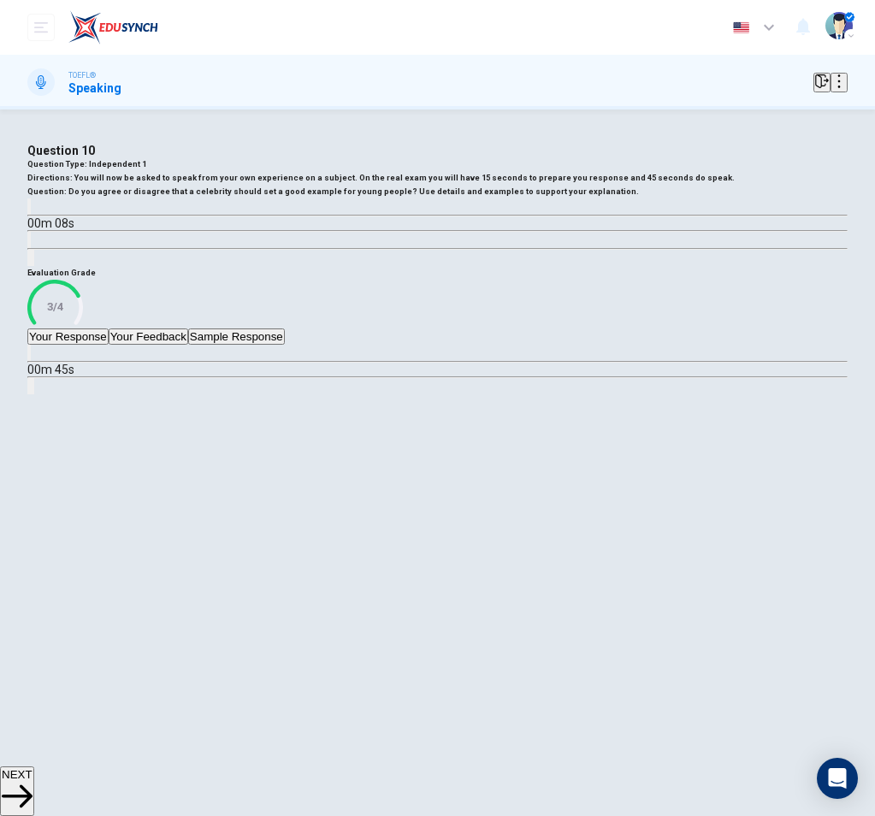
scroll to position [33, 0]
drag, startPoint x: 431, startPoint y: 772, endPoint x: 460, endPoint y: 735, distance: 46.9
click at [32, 772] on span "NEXT" at bounding box center [17, 774] width 31 height 13
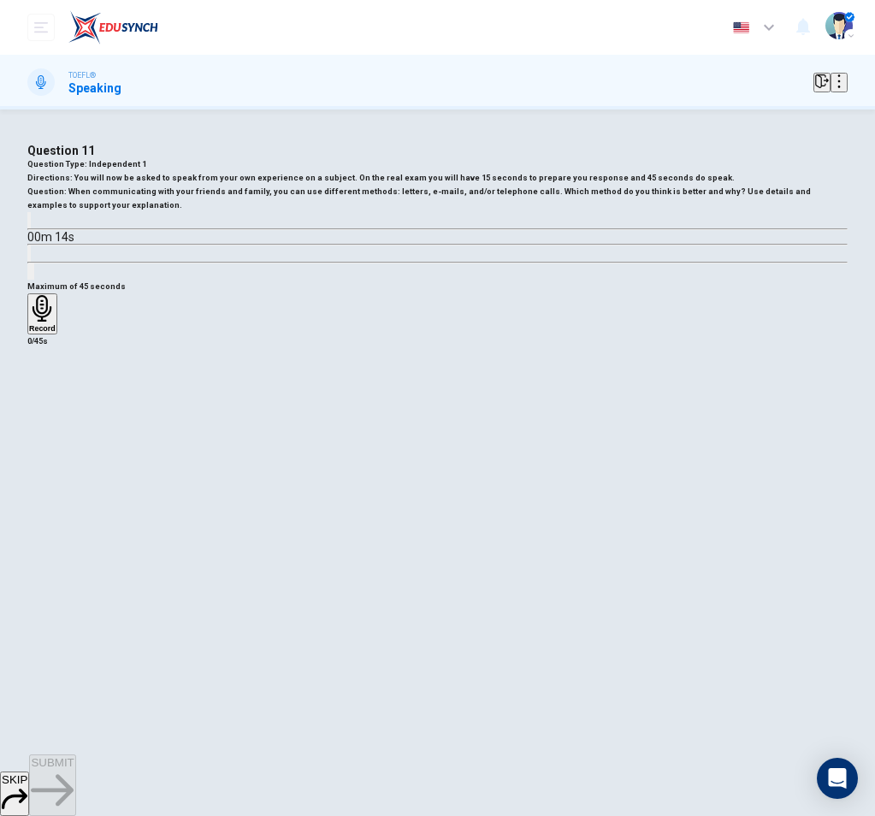
click at [832, 80] on icon "button" at bounding box center [839, 81] width 14 height 14
